Goal: Navigation & Orientation: Find specific page/section

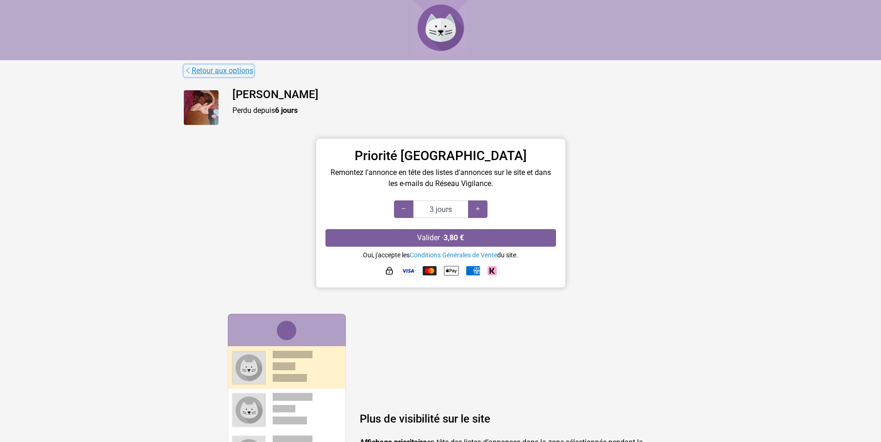
click at [224, 72] on link "Retour aux options" at bounding box center [219, 71] width 70 height 12
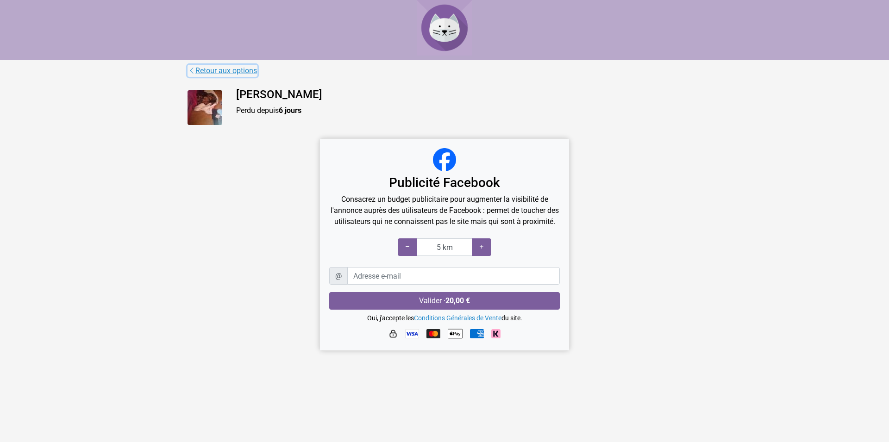
click at [230, 71] on link "Retour aux options" at bounding box center [222, 71] width 70 height 12
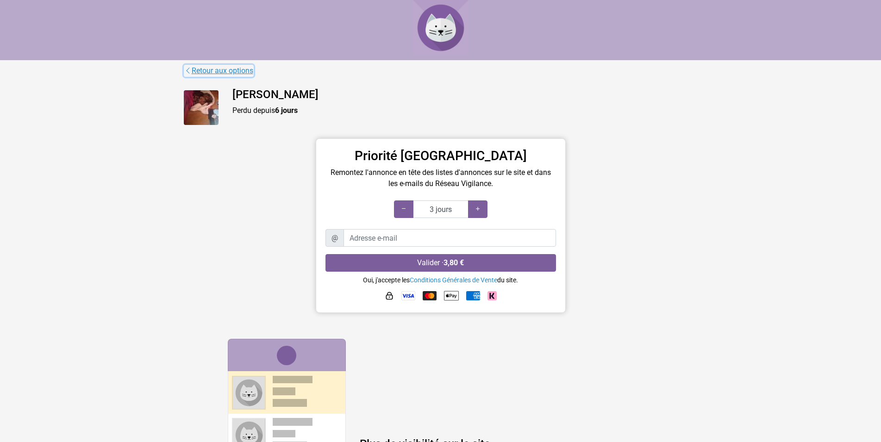
click at [242, 71] on link "Retour aux options" at bounding box center [219, 71] width 70 height 12
